Goal: Obtain resource: Obtain resource

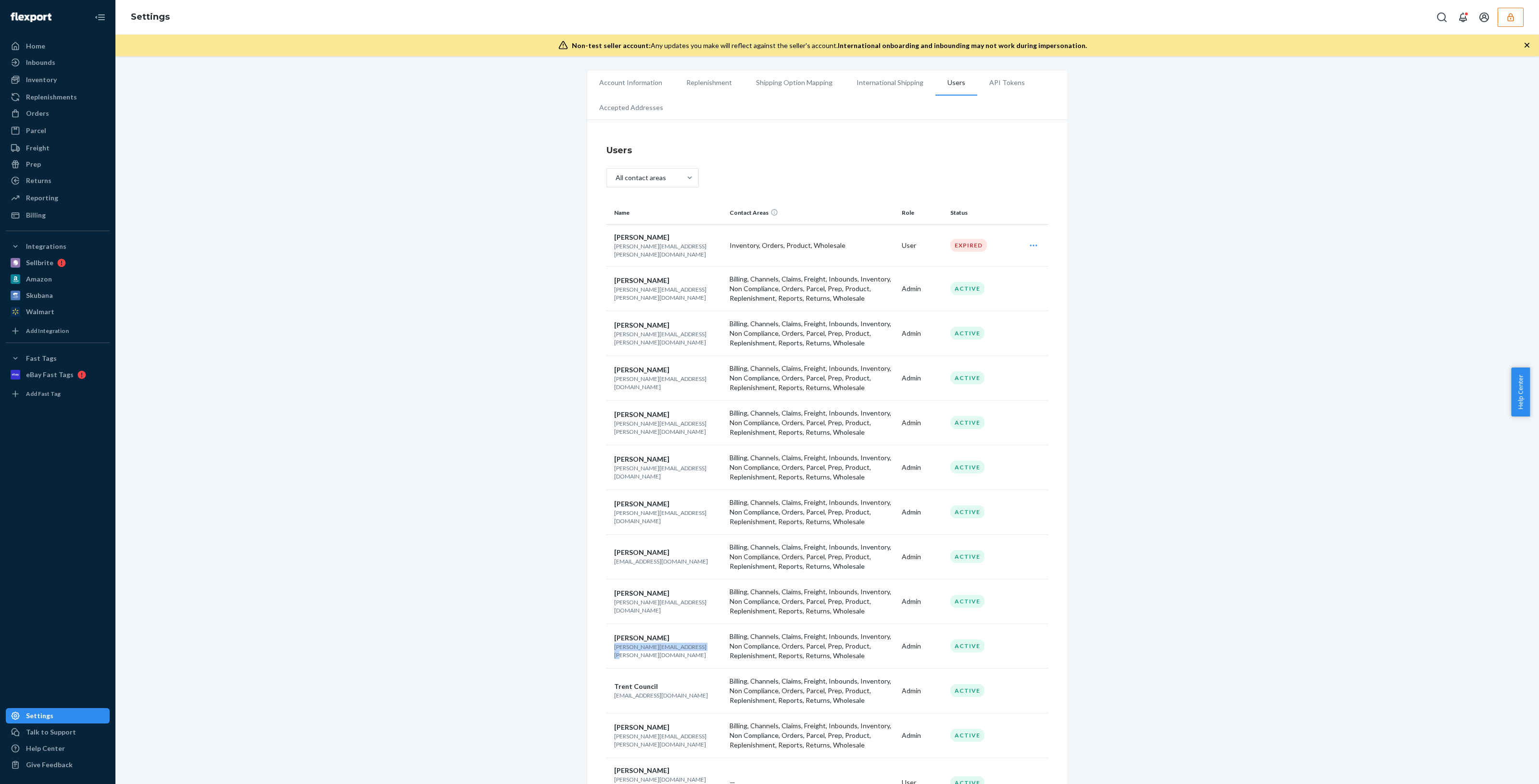
scroll to position [144, 0]
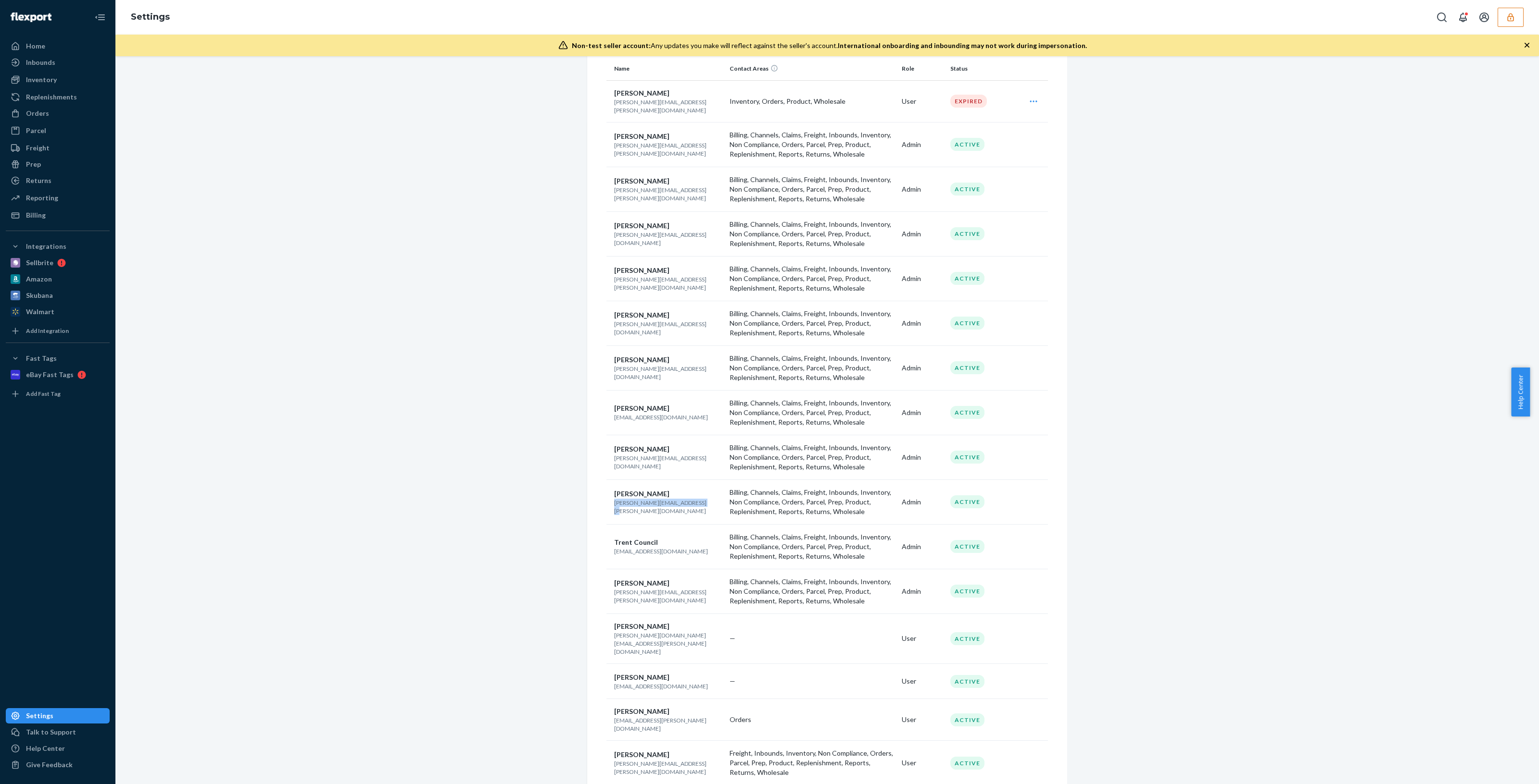
click at [1520, 17] on button "button" at bounding box center [1510, 17] width 26 height 19
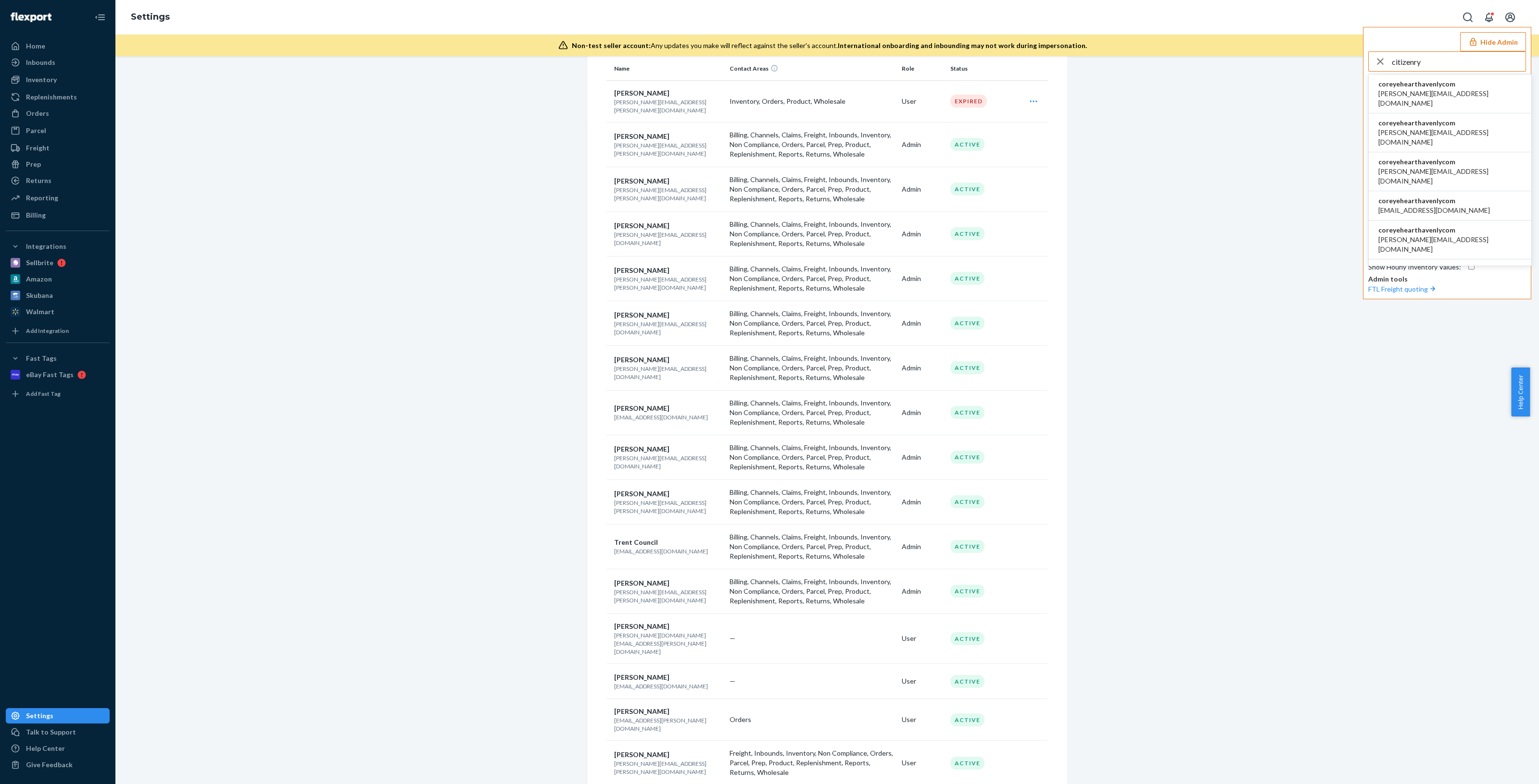
type input "citizenry"
click at [1449, 80] on span "coreyehearthavenlycom" at bounding box center [1449, 85] width 144 height 10
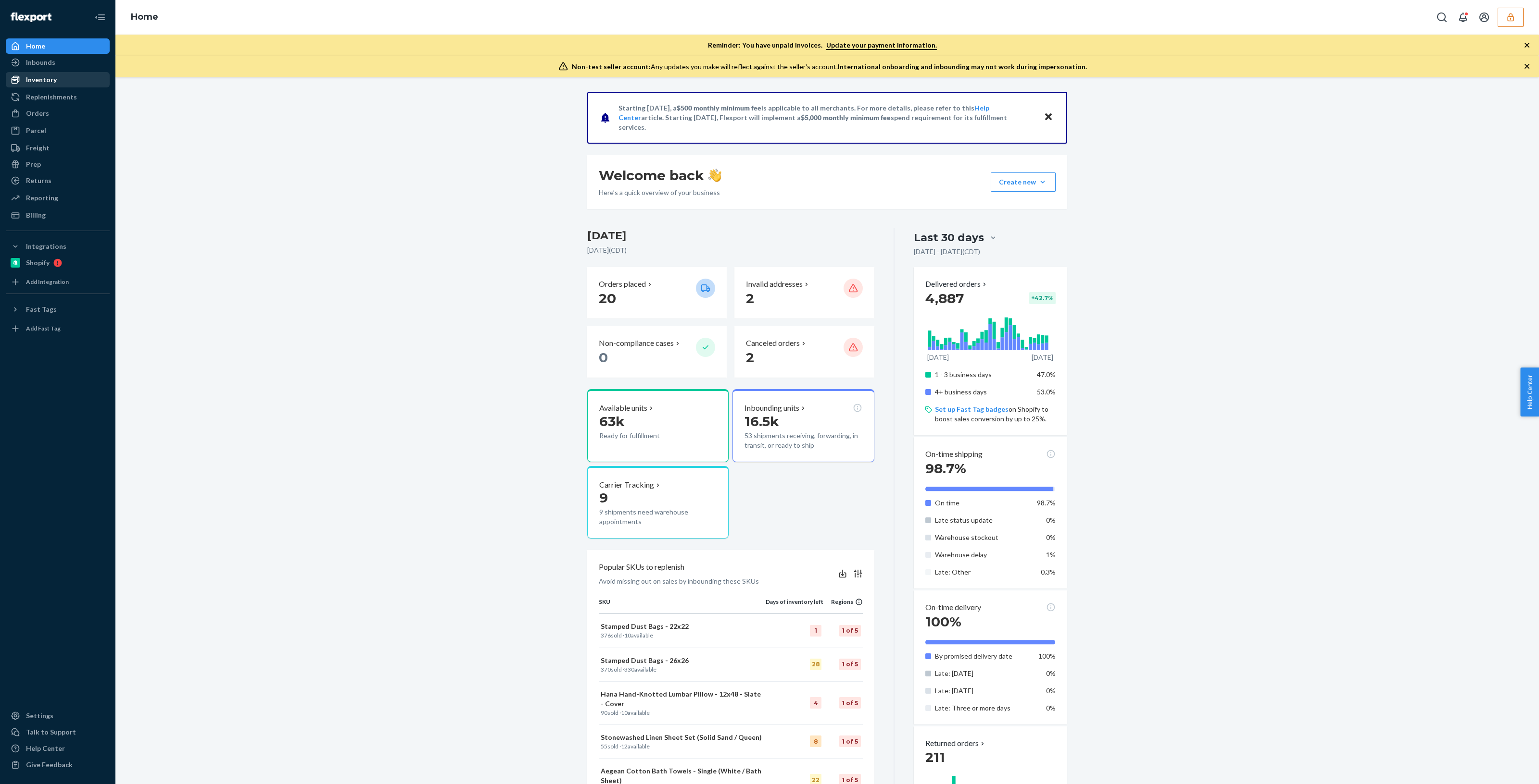
click at [57, 83] on div "Inventory" at bounding box center [57, 80] width 102 height 13
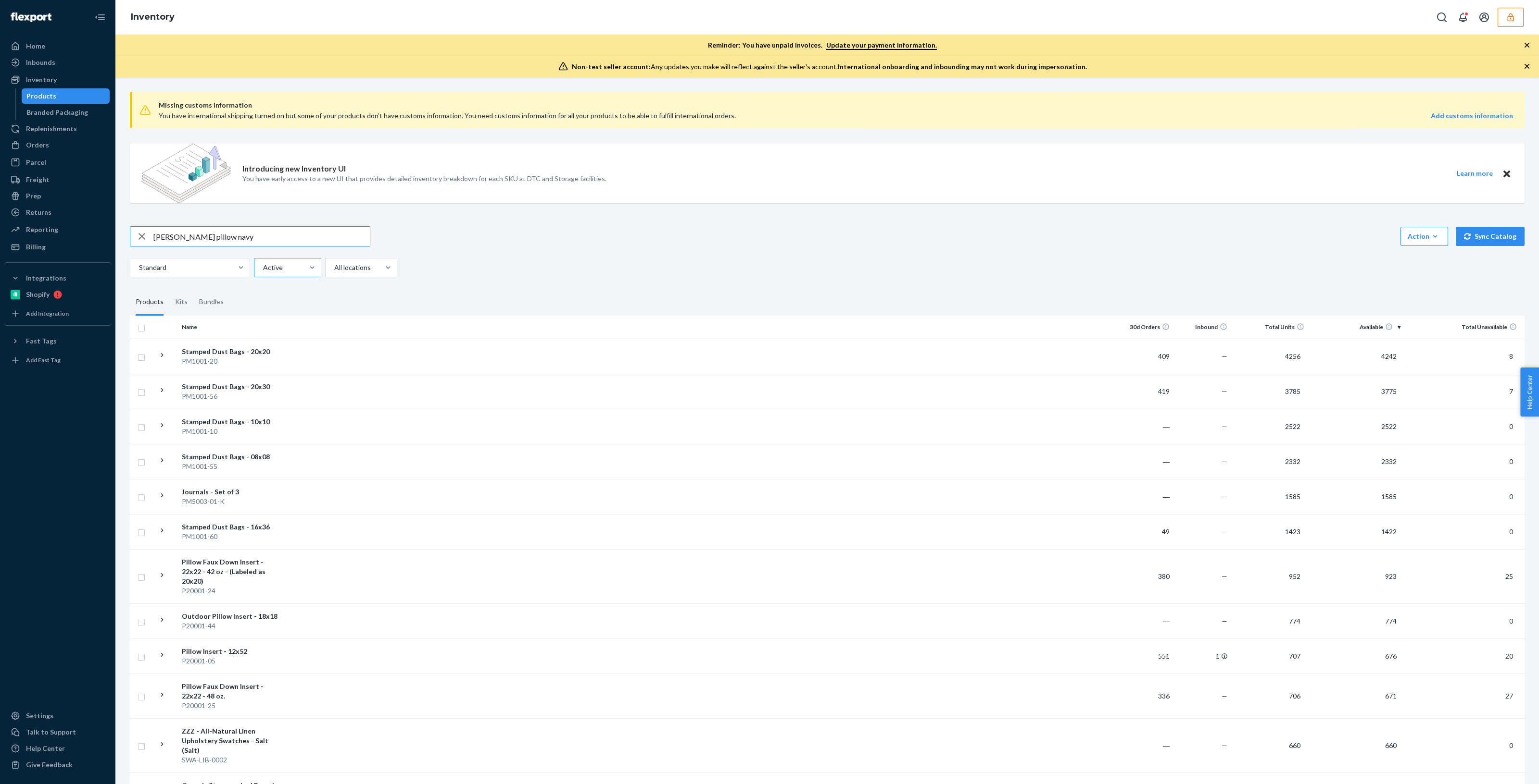
type input "[PERSON_NAME] pillow navy"
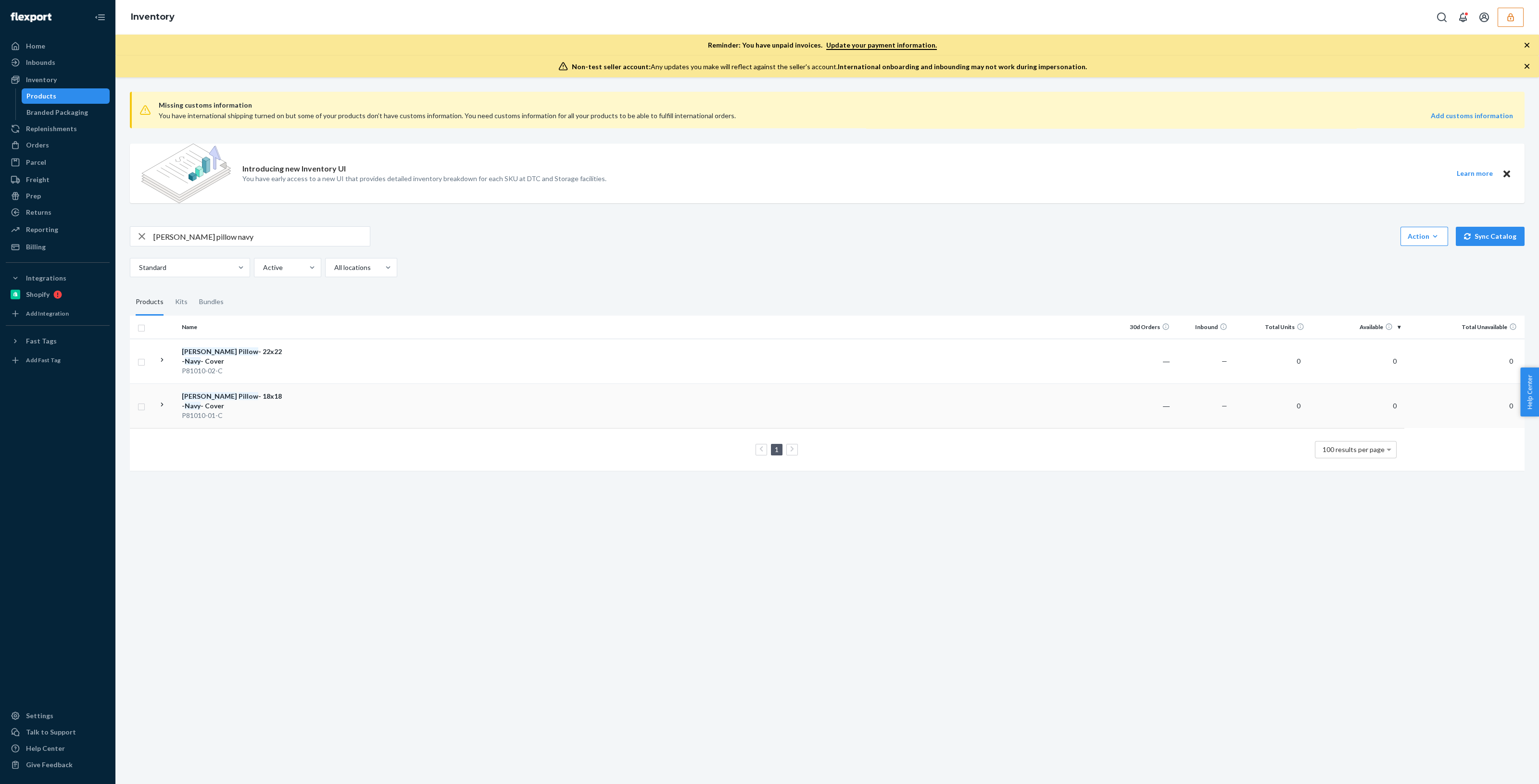
click at [236, 411] on div "P81010-01-C" at bounding box center [232, 416] width 100 height 10
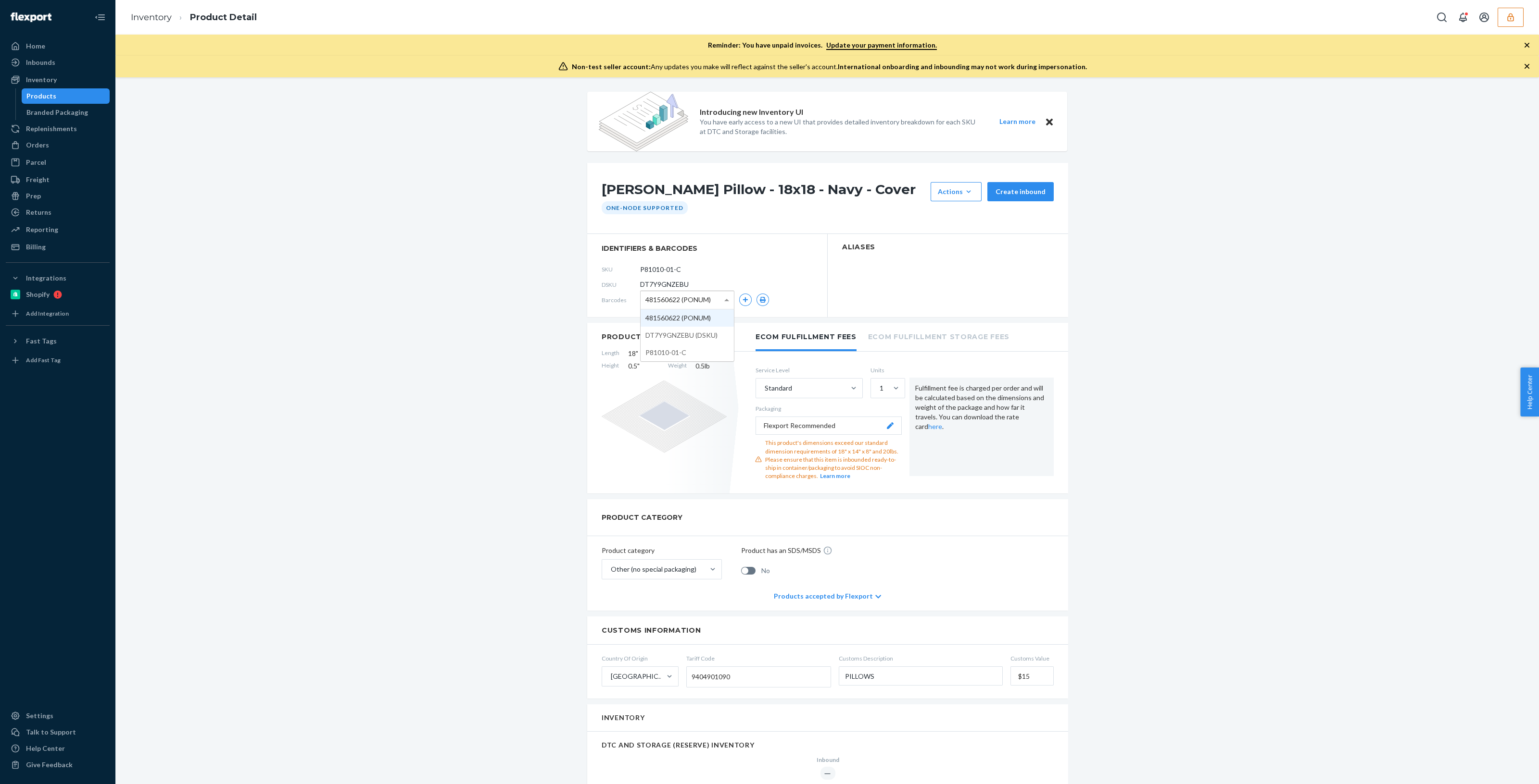
click at [688, 307] on span "481560622 (PONUM)" at bounding box center [677, 300] width 66 height 17
click at [660, 284] on span "DT7Y9GNZEBU" at bounding box center [664, 285] width 49 height 10
copy span "DT7Y9GNZEBU"
click at [1486, 20] on icon "Open account menu" at bounding box center [1484, 17] width 12 height 12
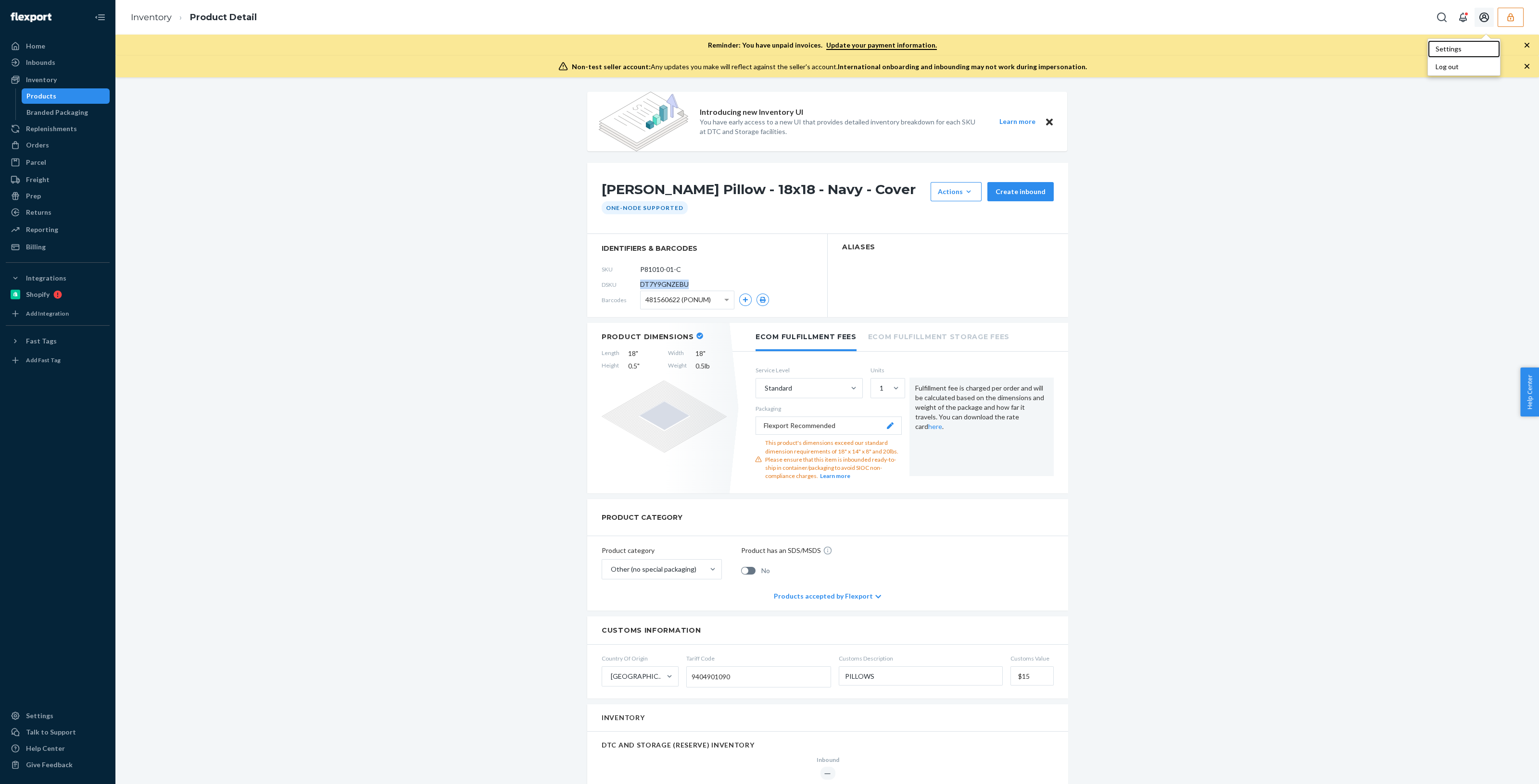
drag, startPoint x: 1447, startPoint y: 51, endPoint x: 1434, endPoint y: 51, distance: 13.0
click at [1447, 51] on div "Settings" at bounding box center [1463, 49] width 72 height 17
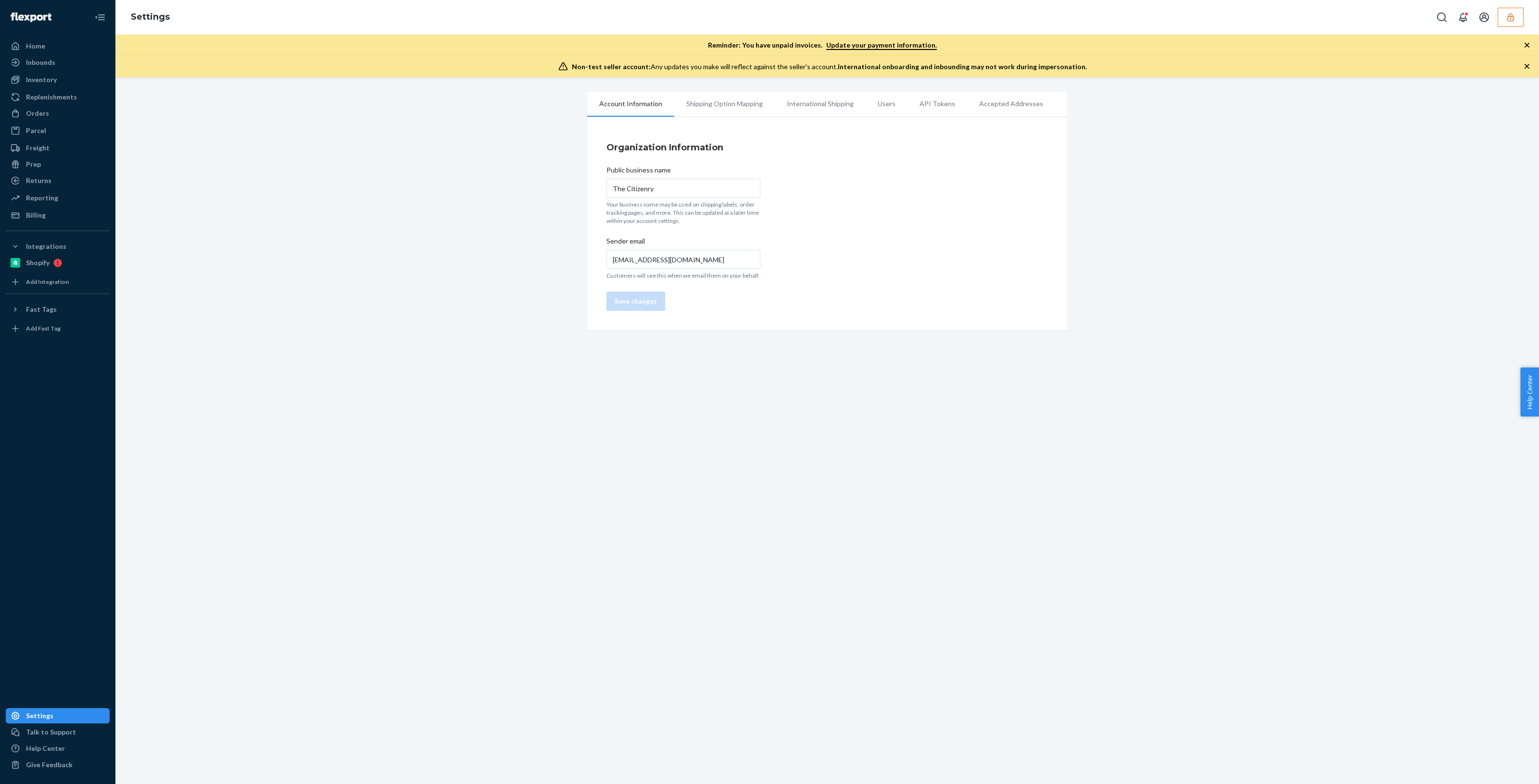
click at [878, 111] on li "Users" at bounding box center [887, 104] width 42 height 24
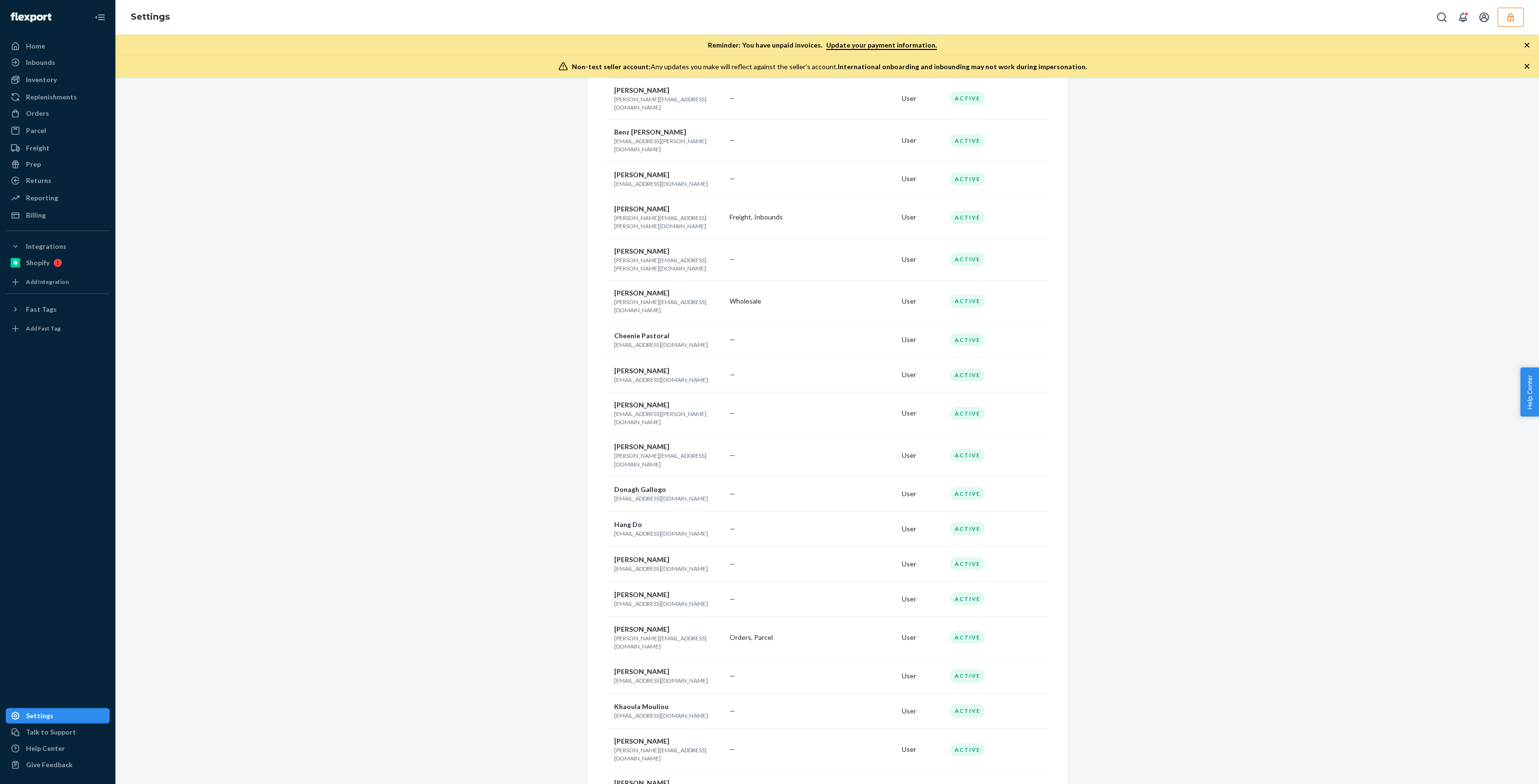
scroll to position [1081, 0]
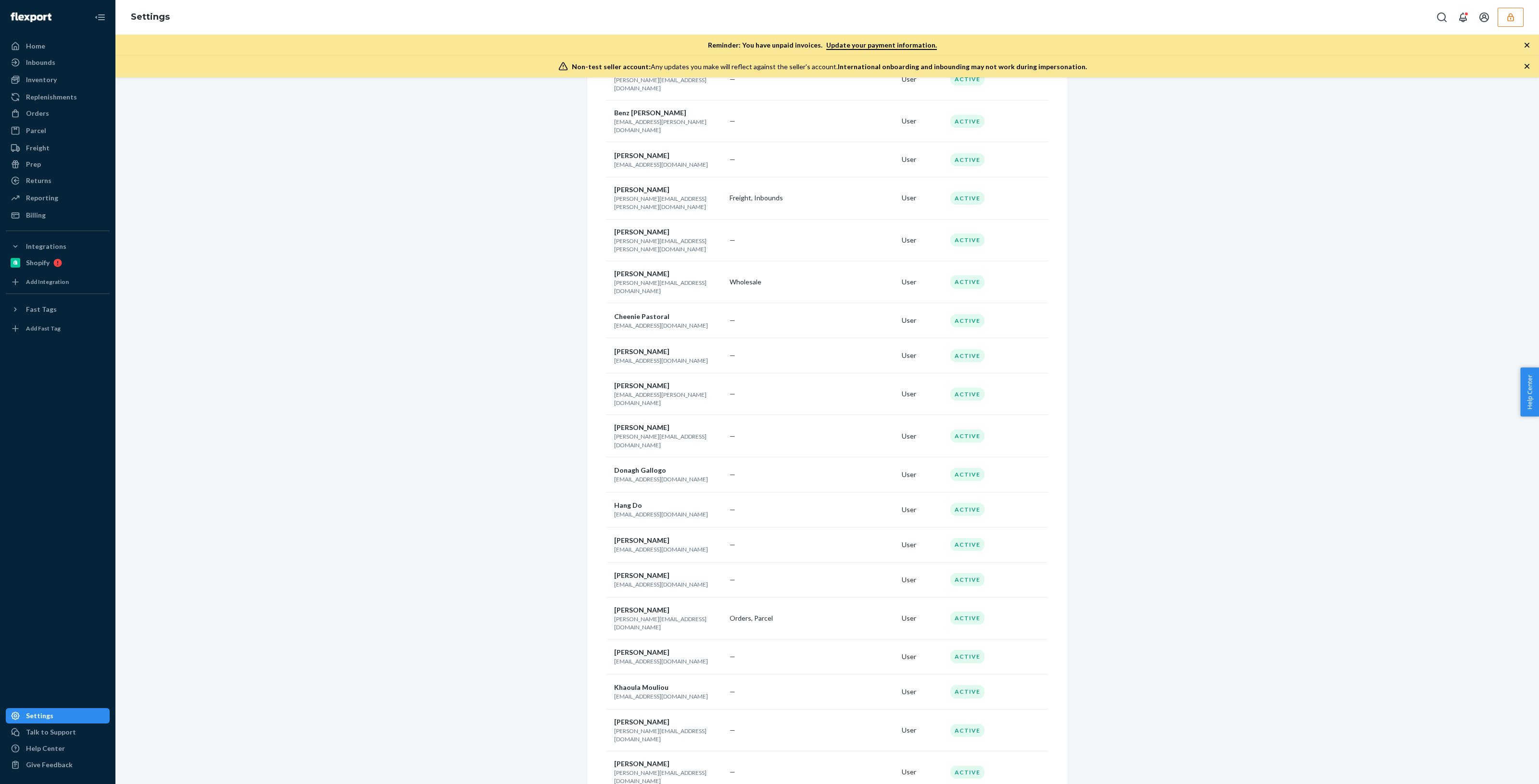
click at [633, 693] on p "khaoula.mouliou@havenly.com" at bounding box center [668, 697] width 108 height 8
copy p "khaoula.mouliou@havenly.com"
click at [51, 85] on div "Inventory" at bounding box center [57, 80] width 102 height 13
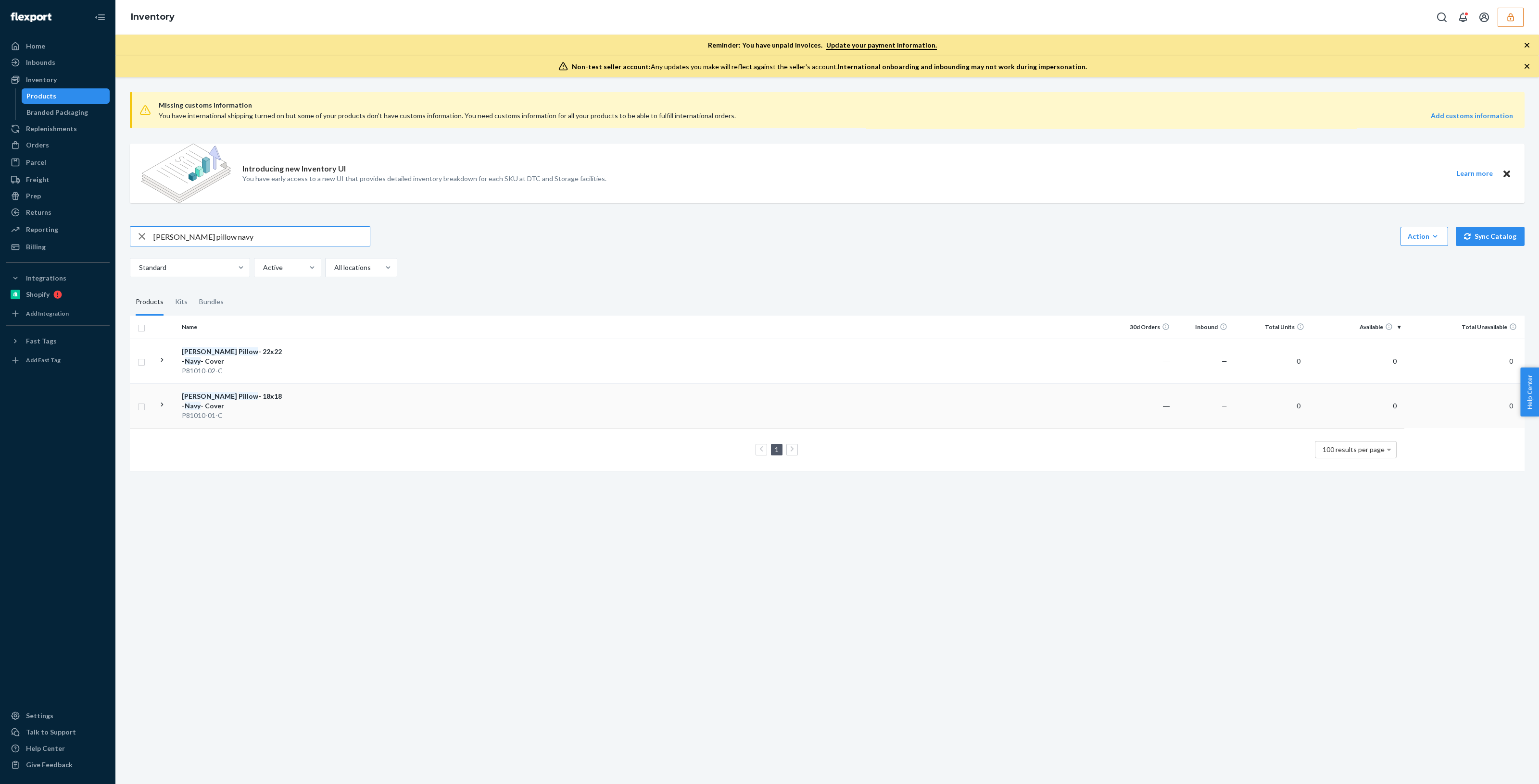
click at [224, 392] on div "Tuli Pillow - 18x18 - Navy - Cover" at bounding box center [232, 401] width 100 height 19
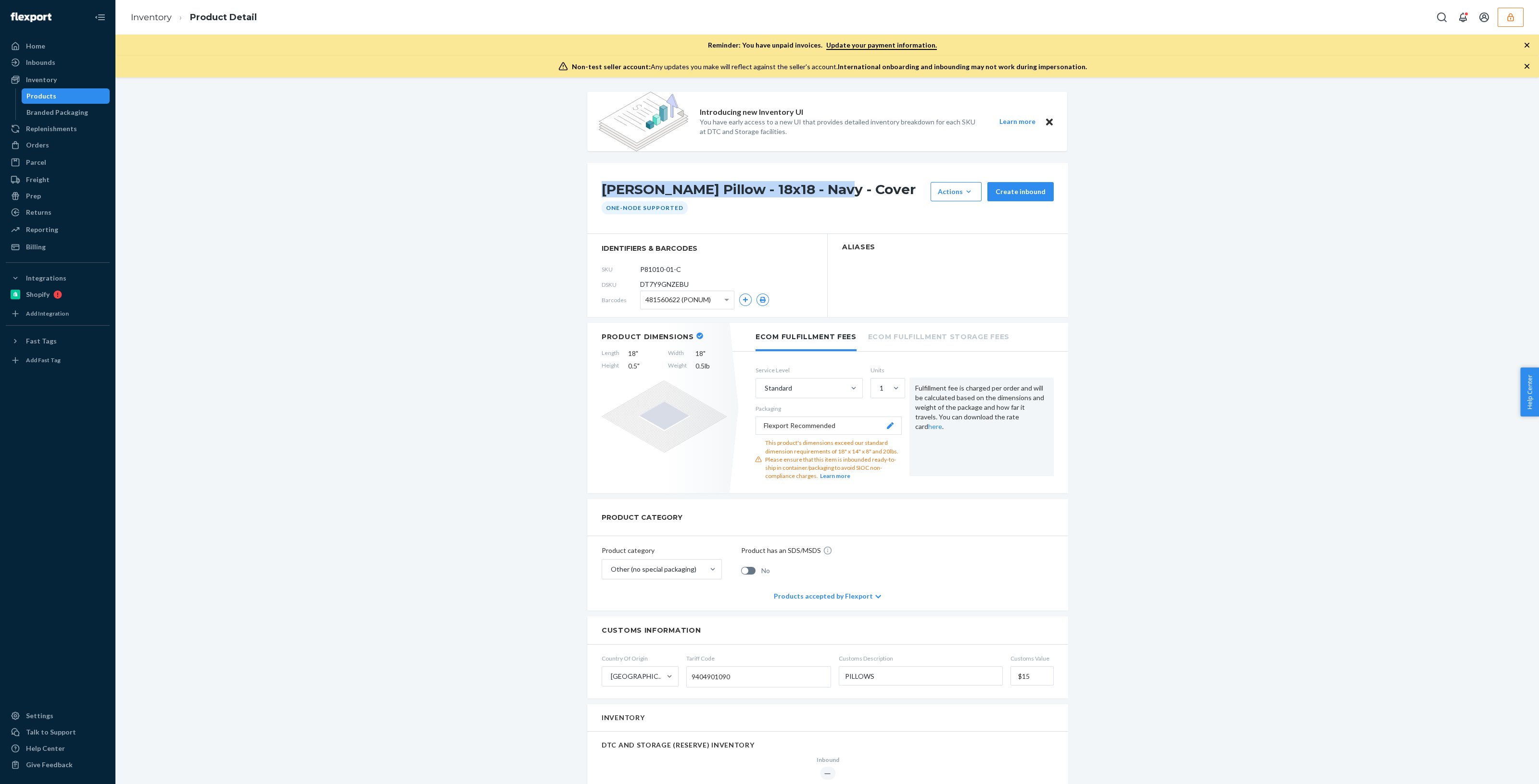
drag, startPoint x: 592, startPoint y: 184, endPoint x: 820, endPoint y: 191, distance: 228.1
click at [820, 191] on div "Tuli Pillow - 18x18 - Navy - Cover Actions Add components Hide Create inbound O…" at bounding box center [827, 198] width 481 height 71
copy h1 "Tuli Pillow - 18x18 - Navy - Cover"
drag, startPoint x: 630, startPoint y: 270, endPoint x: 686, endPoint y: 265, distance: 56.2
click at [686, 265] on div "SKU P81010-01-C" at bounding box center [707, 269] width 211 height 16
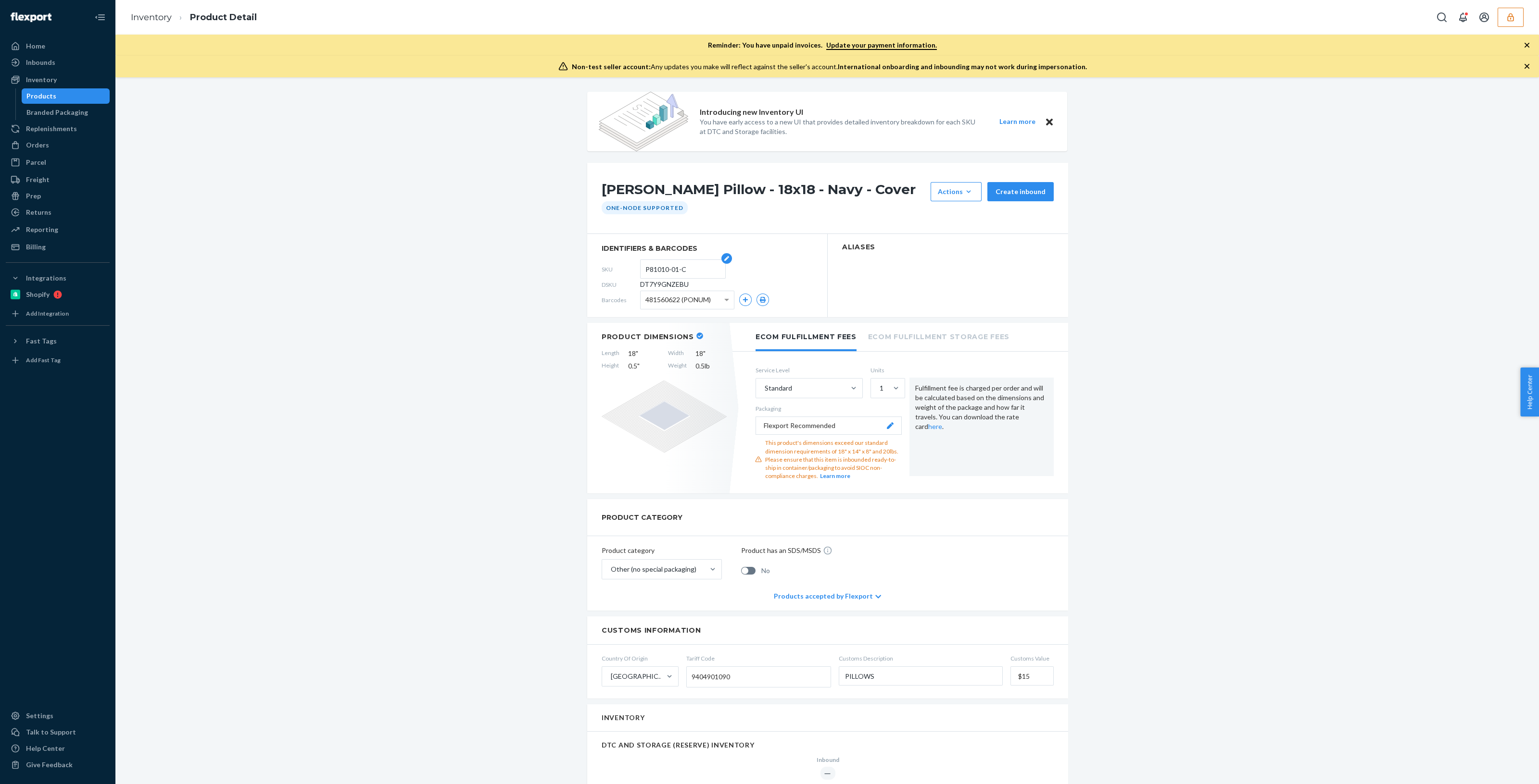
click at [686, 265] on input "P81010-01-C" at bounding box center [682, 269] width 75 height 18
click at [46, 83] on div "Inventory" at bounding box center [41, 80] width 31 height 10
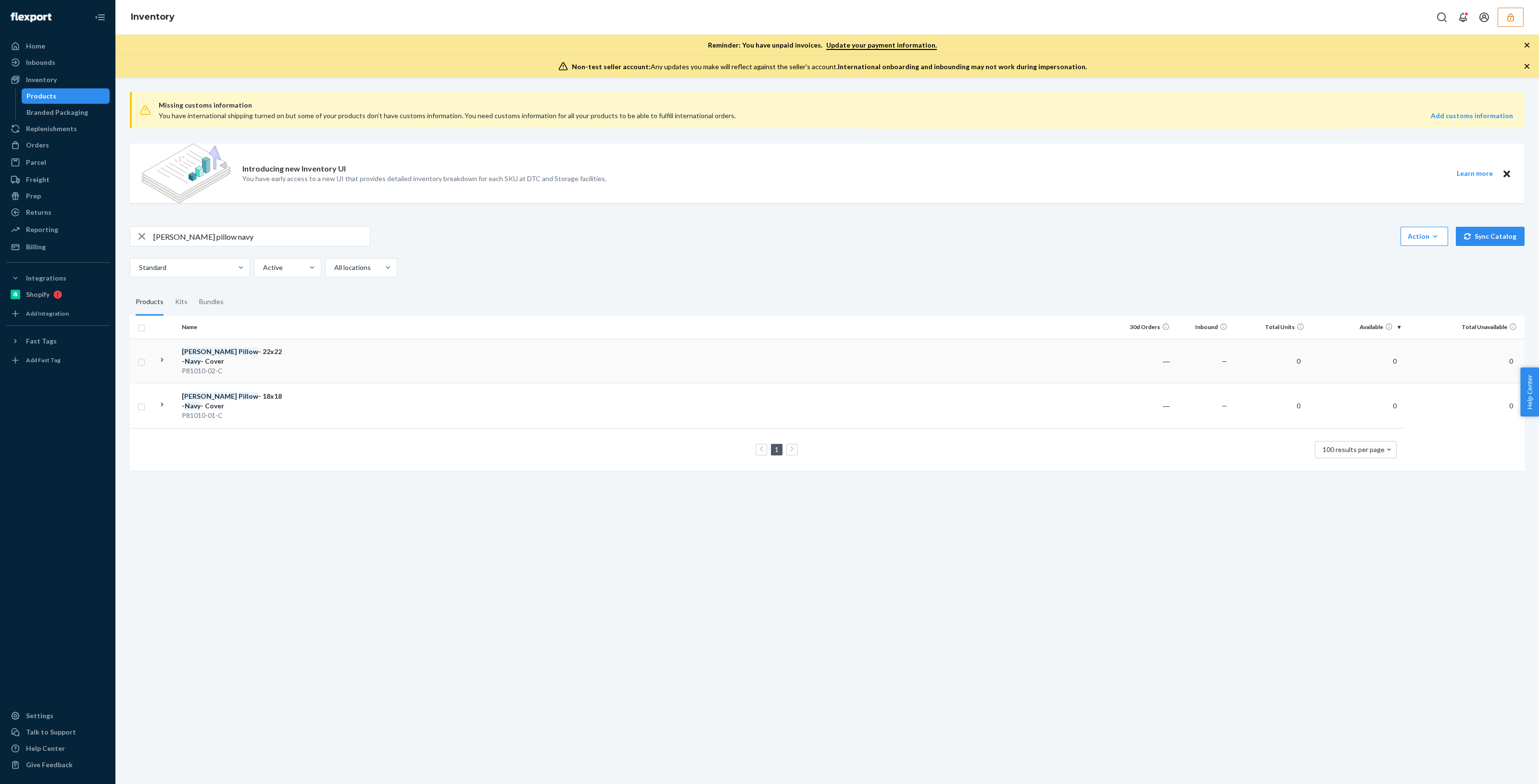
click at [215, 352] on div "Tuli Pillow - 22x22 - Navy - Cover" at bounding box center [232, 356] width 100 height 19
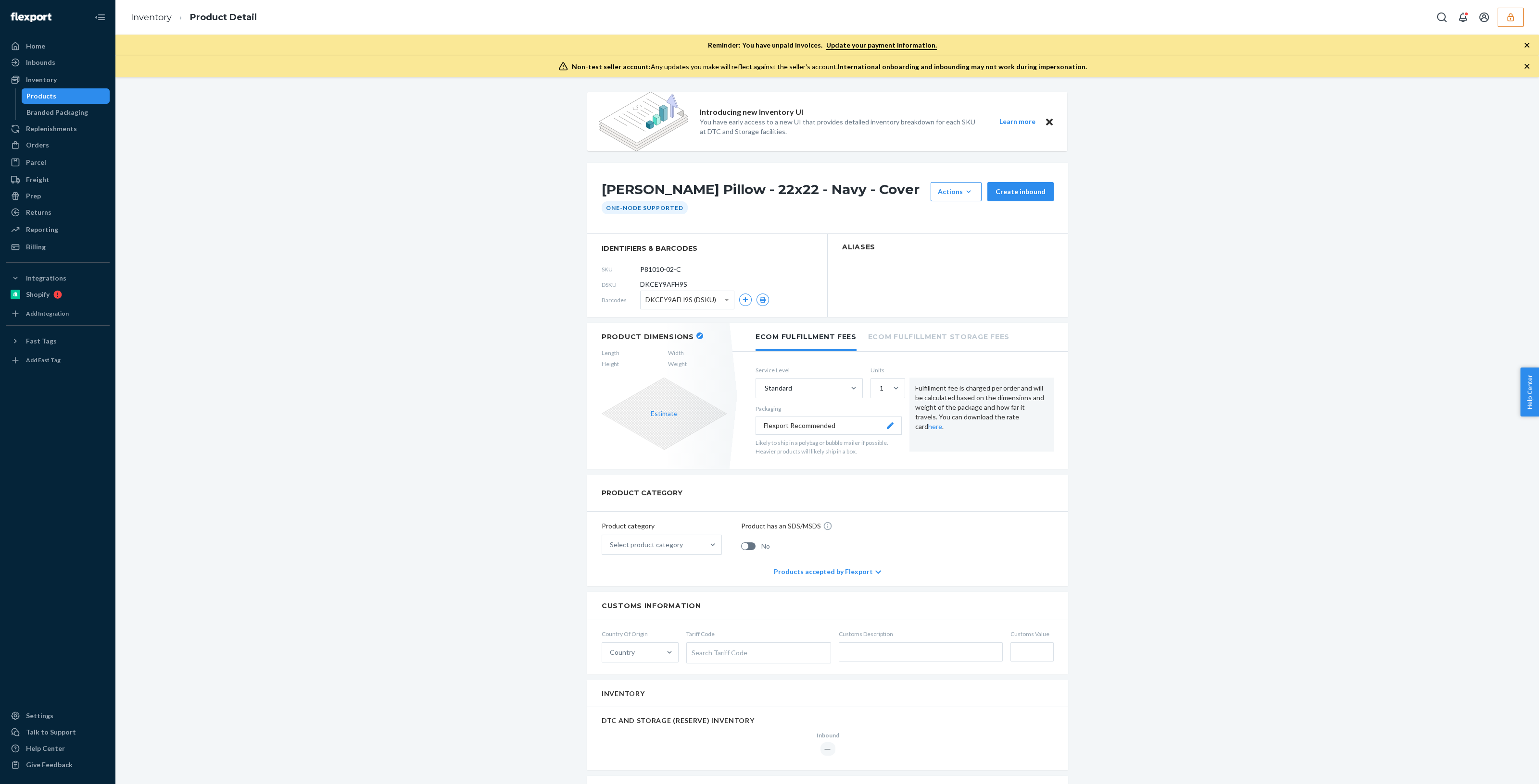
click at [686, 301] on span "DKCEY9AFH9S (DSKU)" at bounding box center [680, 300] width 71 height 17
click at [702, 278] on div "DSKU DKCEY9AFH9S" at bounding box center [707, 285] width 211 height 16
click at [65, 77] on div "Inventory" at bounding box center [57, 80] width 102 height 13
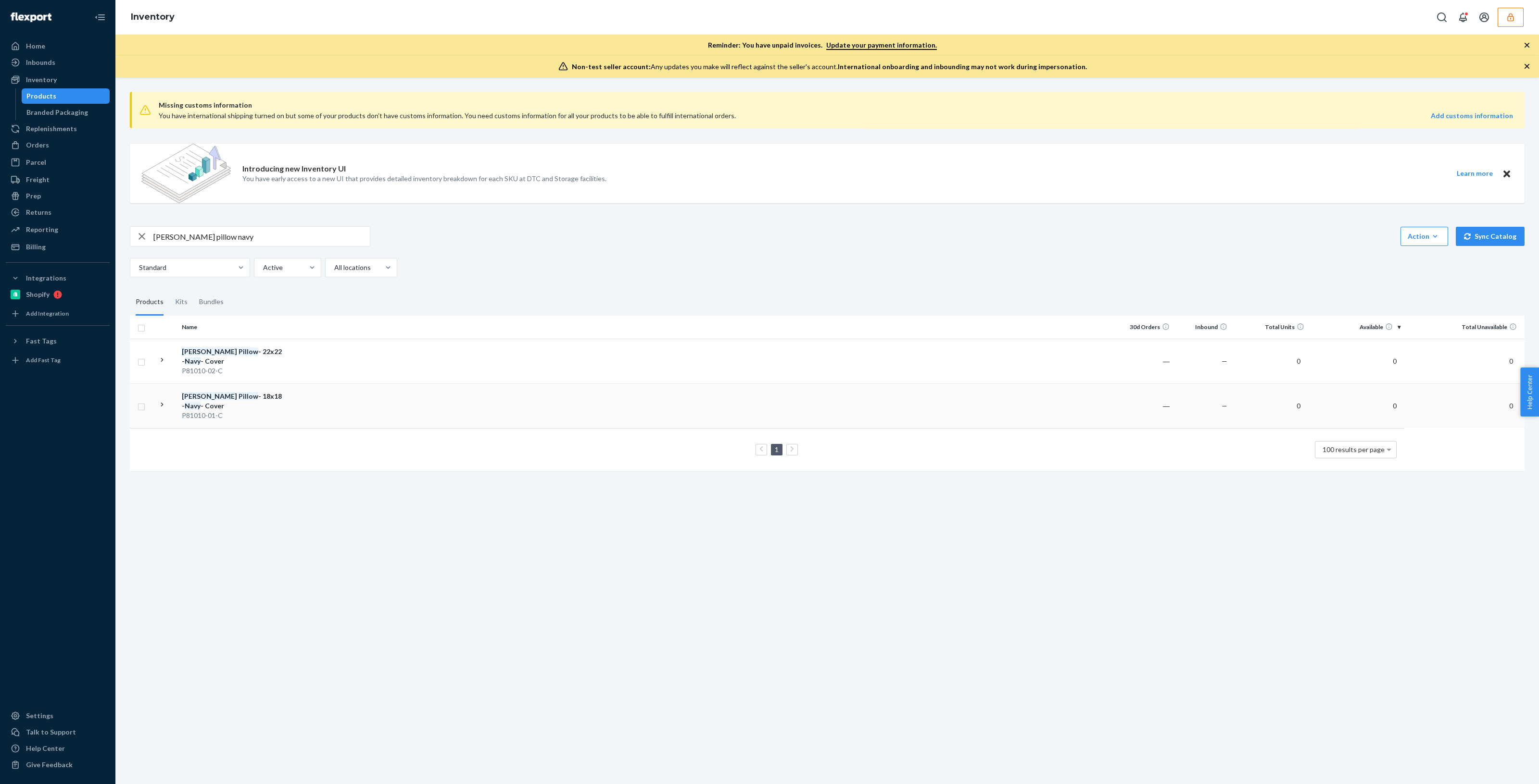
click at [239, 411] on div "P81010-01-C" at bounding box center [232, 416] width 100 height 10
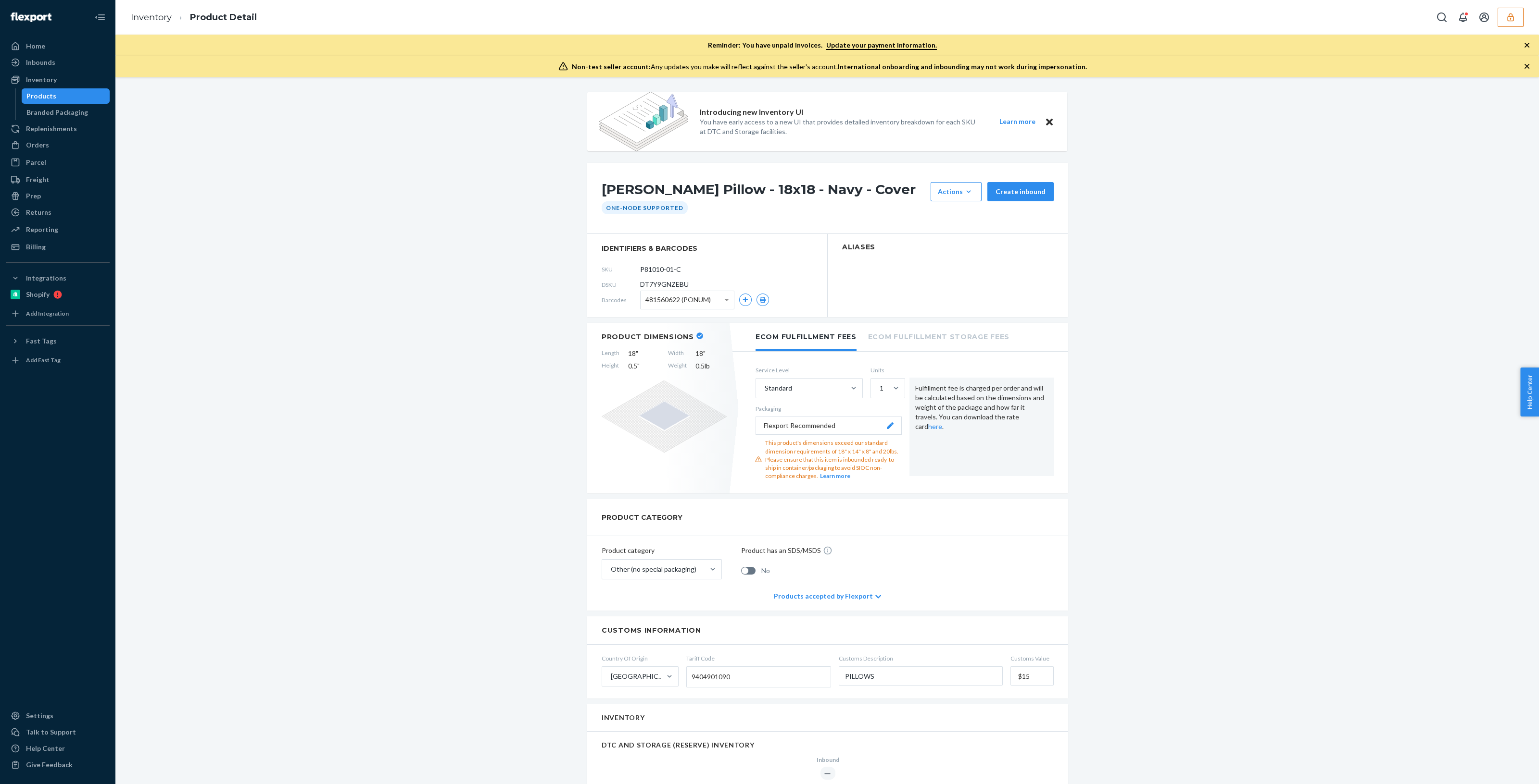
click at [668, 301] on span "481560622 (PONUM)" at bounding box center [677, 300] width 66 height 17
click at [659, 269] on input "P81010-01-C" at bounding box center [682, 269] width 75 height 18
click at [657, 270] on input "P81010-01-C" at bounding box center [682, 269] width 75 height 18
click at [652, 286] on span "DT7Y9GNZEBU" at bounding box center [664, 285] width 49 height 10
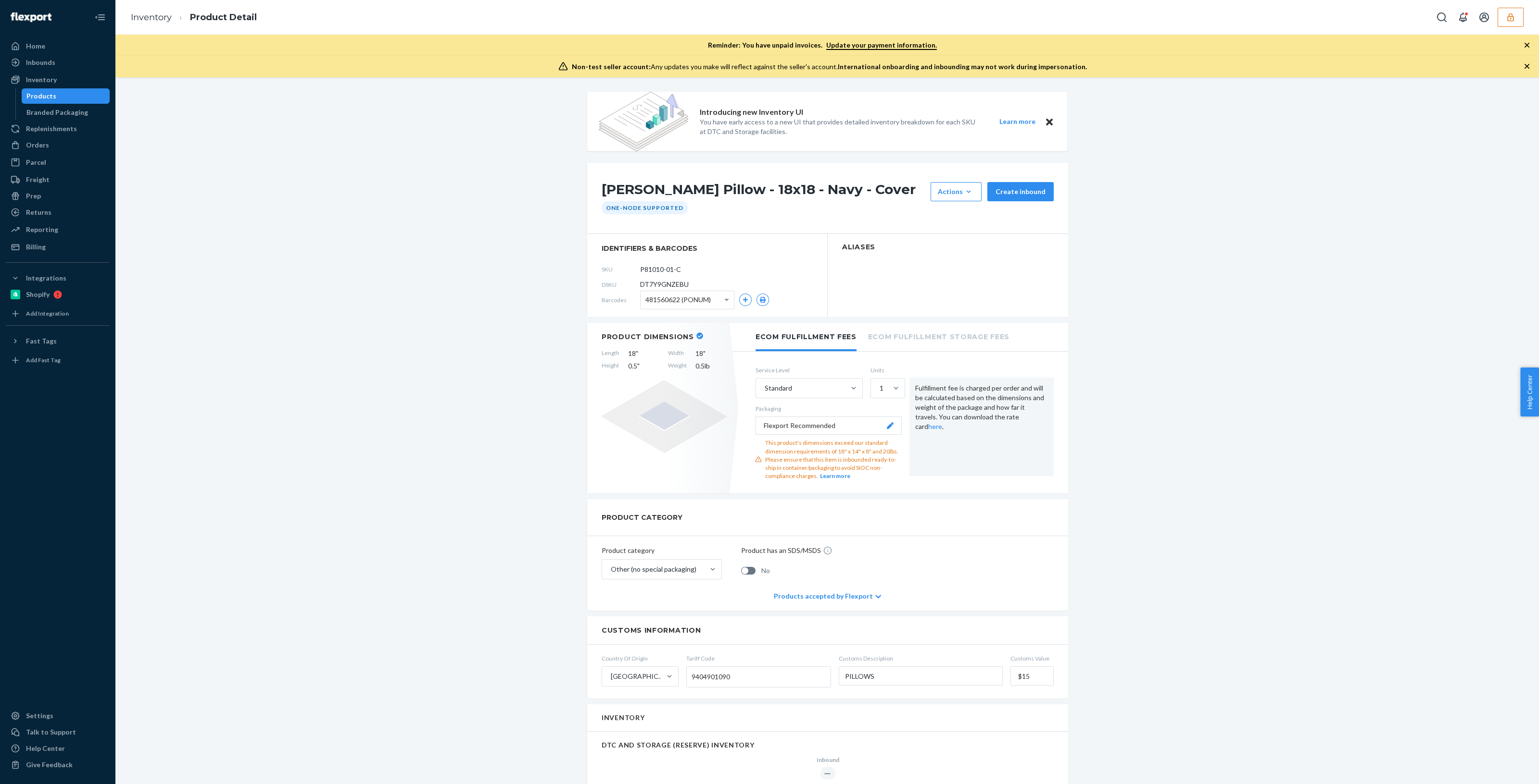
click at [653, 285] on span "DT7Y9GNZEBU" at bounding box center [664, 285] width 49 height 10
click at [648, 283] on span "DT7Y9GNZEBU" at bounding box center [664, 285] width 49 height 10
click at [647, 283] on span "DT7Y9GNZEBU" at bounding box center [664, 285] width 49 height 10
click at [668, 301] on span "481560622 (PONUM)" at bounding box center [677, 300] width 66 height 17
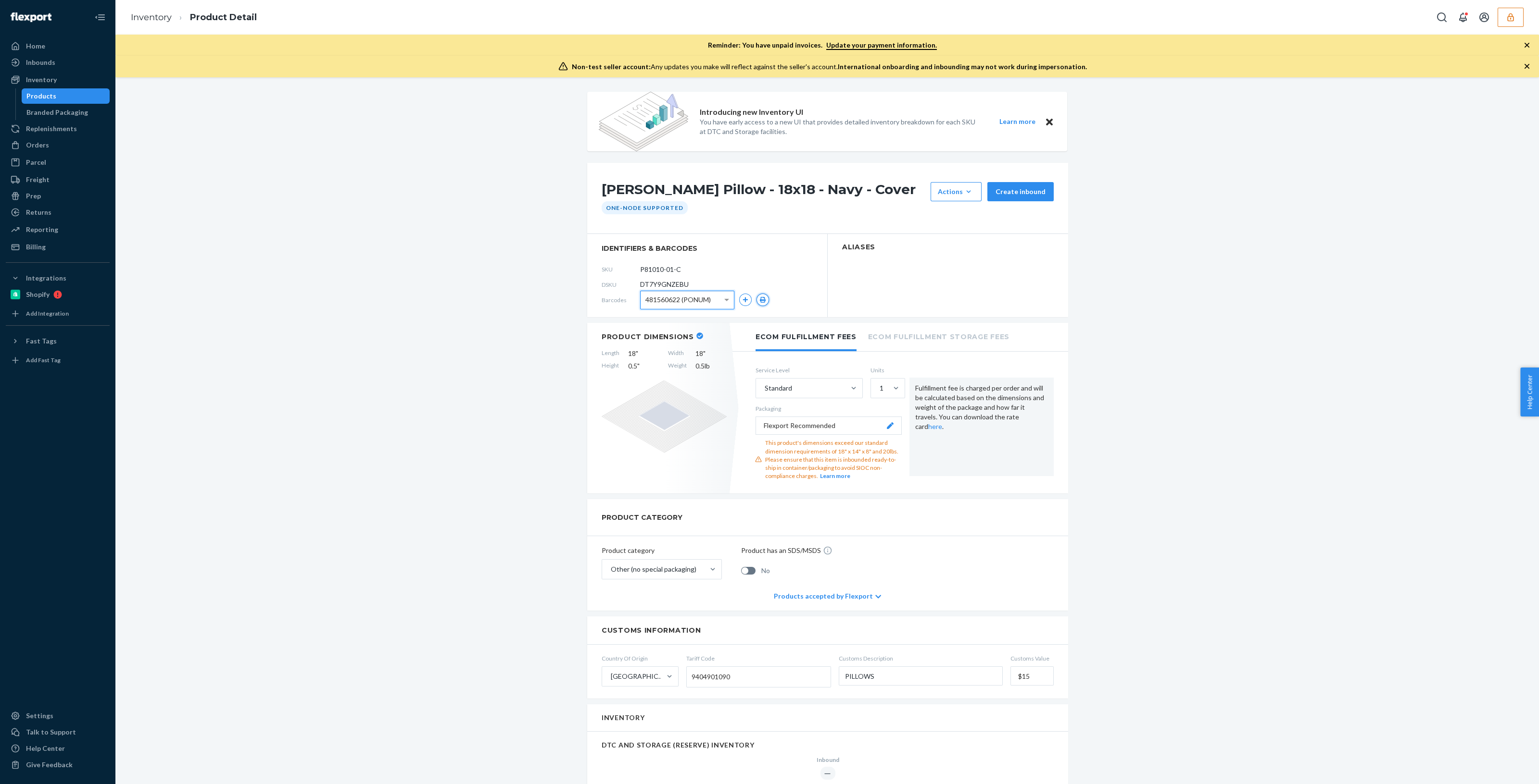
click at [760, 301] on icon "button" at bounding box center [763, 299] width 7 height 6
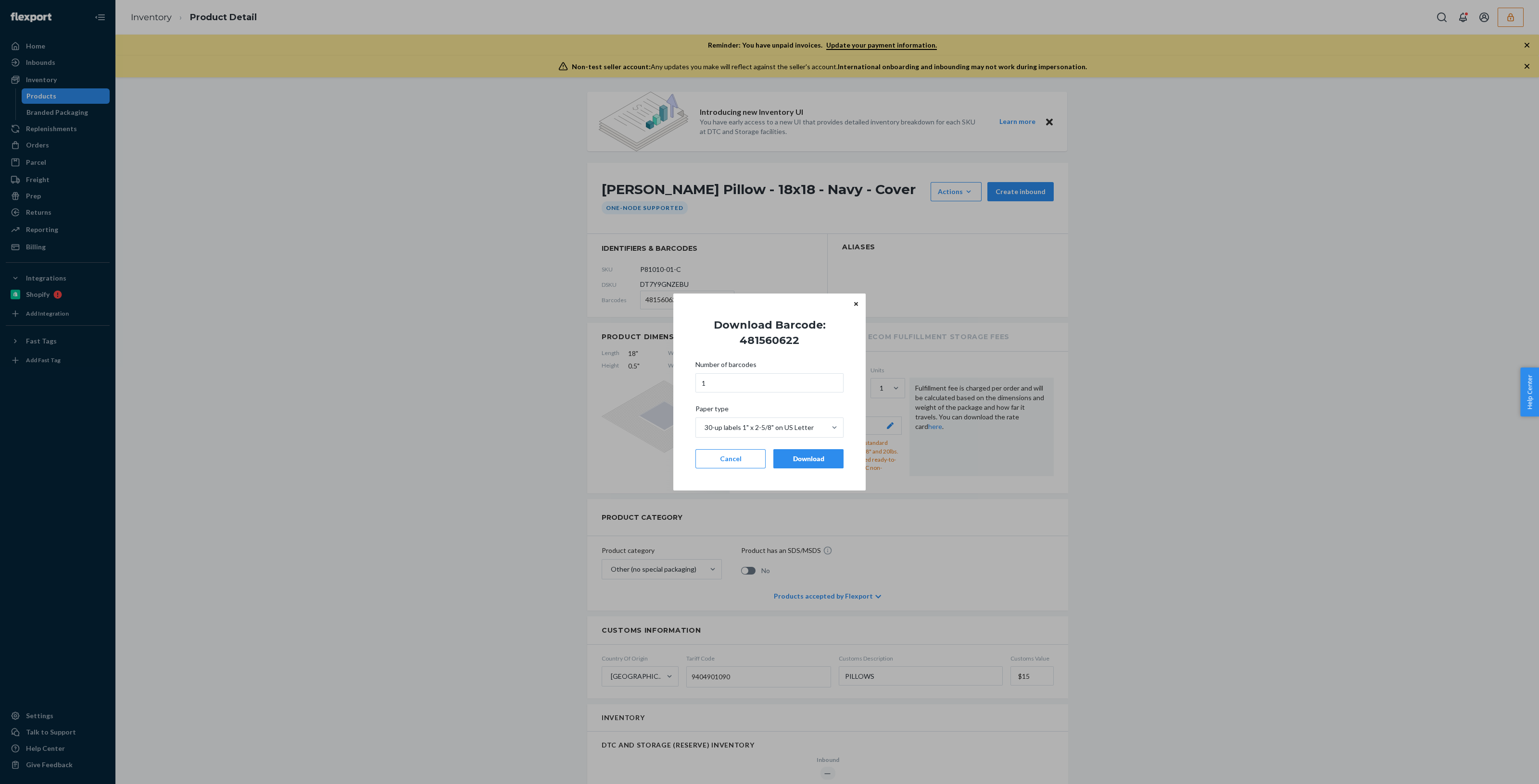
click at [771, 335] on h1 "Download Barcode: 481560622" at bounding box center [769, 333] width 164 height 31
copy h1 "481560622"
click at [722, 455] on button "Cancel" at bounding box center [730, 459] width 71 height 19
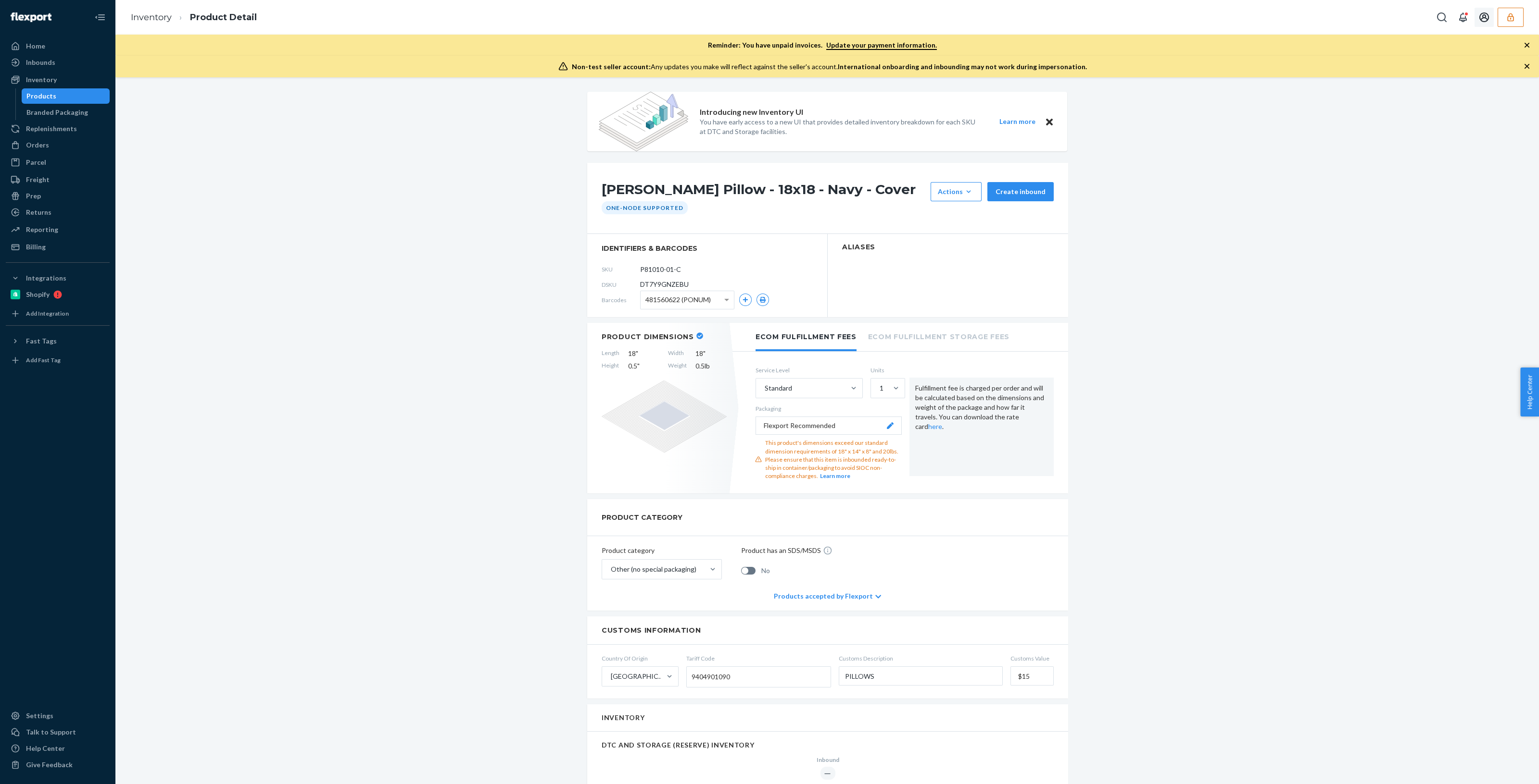
click at [1516, 16] on button "button" at bounding box center [1510, 17] width 26 height 19
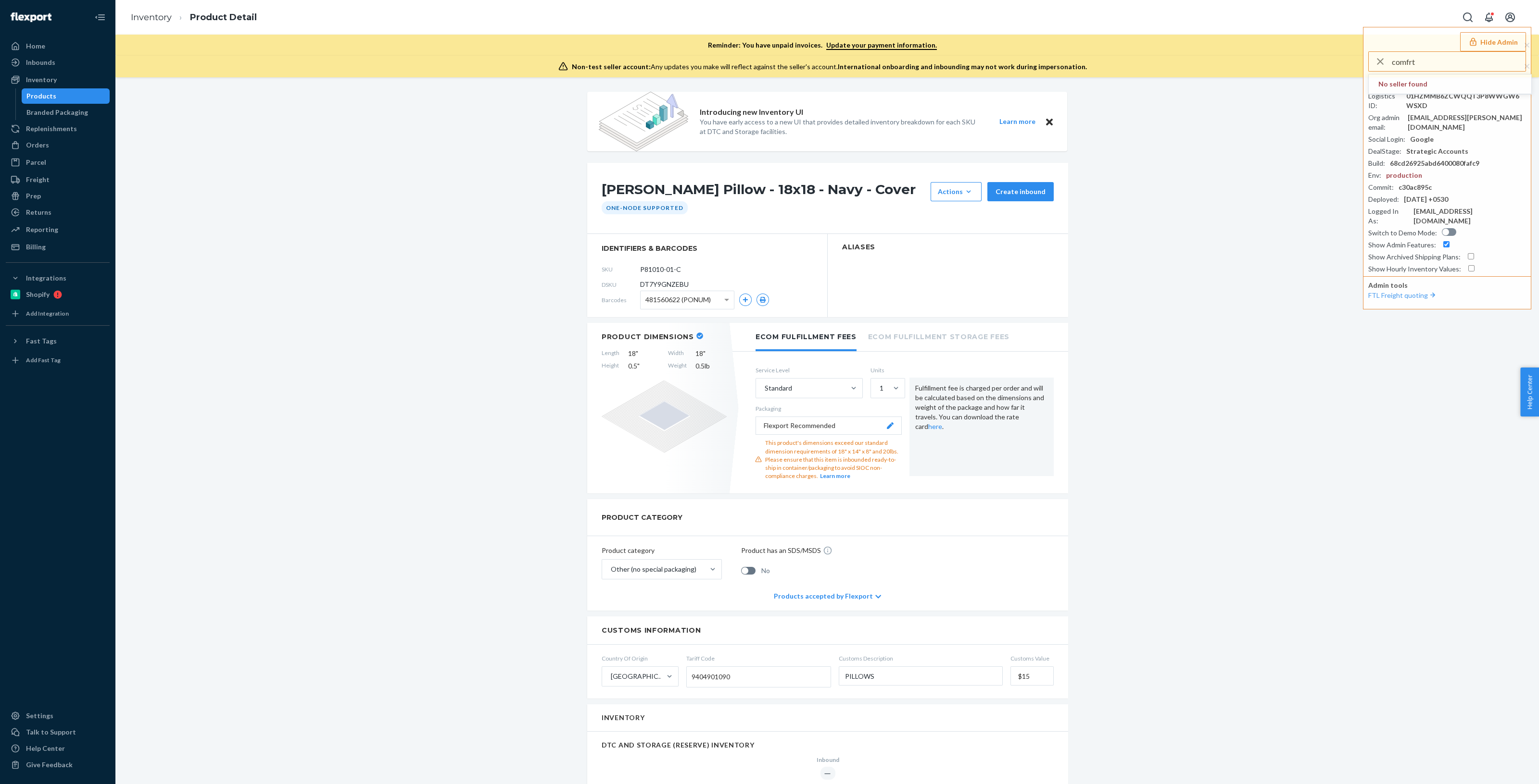
type input "comfrt"
